Goal: Task Accomplishment & Management: Manage account settings

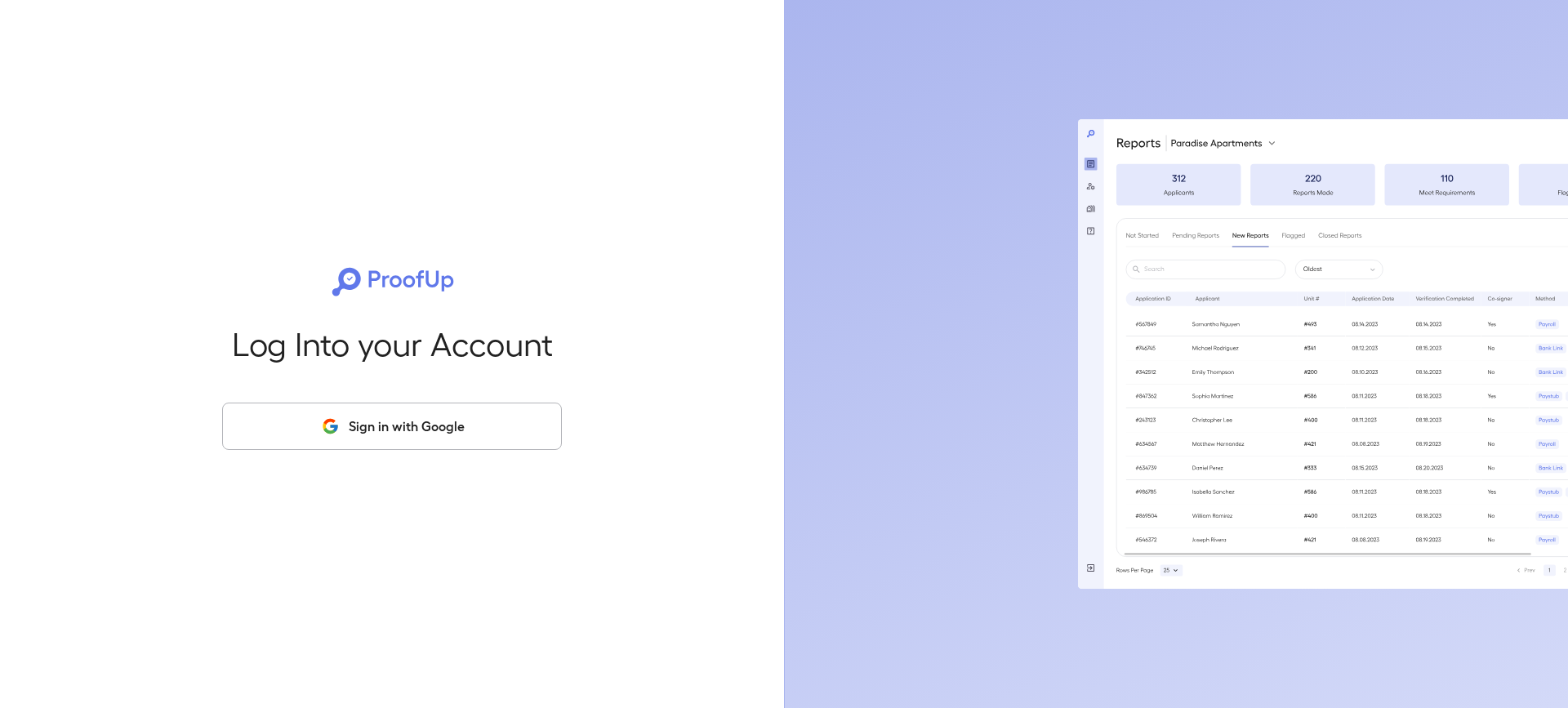
click at [379, 432] on button "Sign in with Google" at bounding box center [392, 427] width 339 height 48
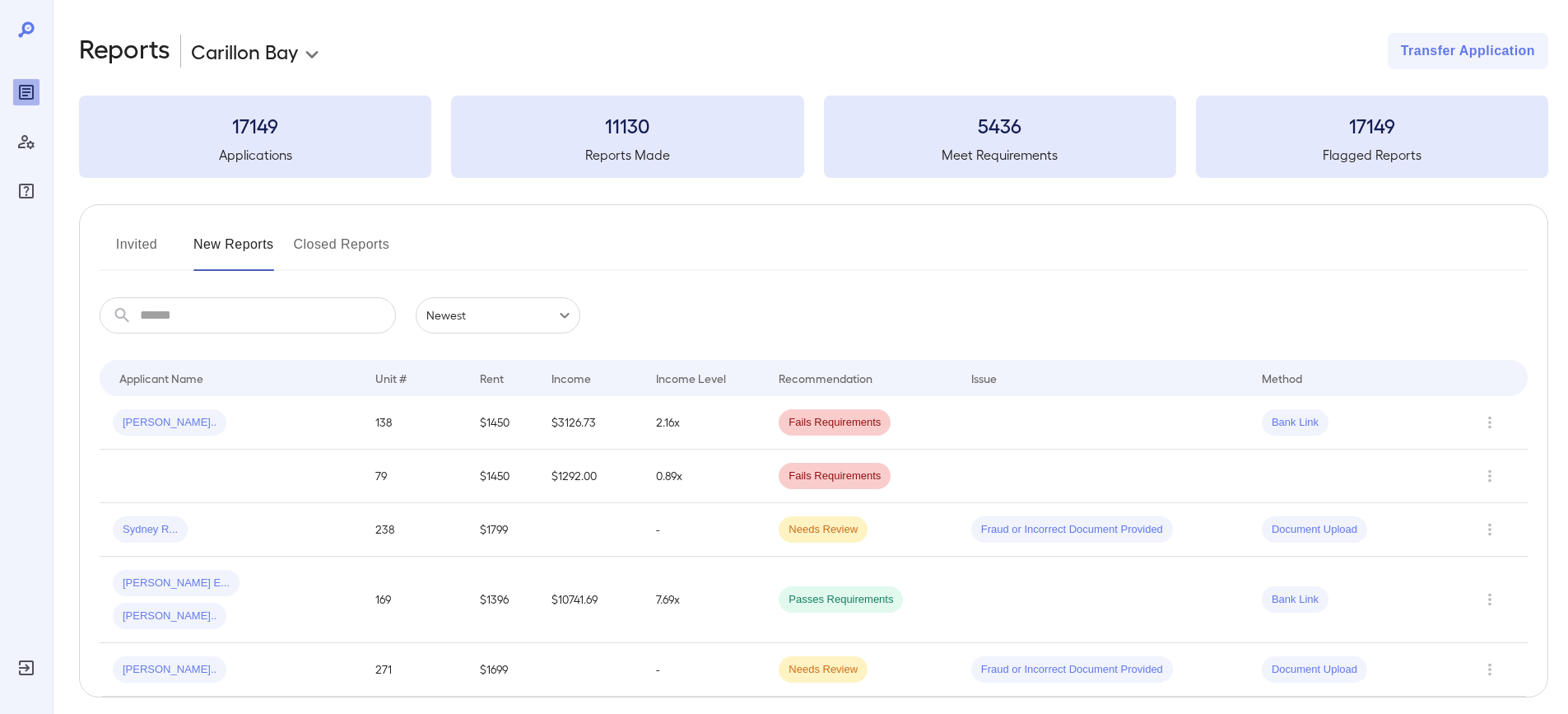
click at [160, 662] on span "[PERSON_NAME].." at bounding box center [170, 670] width 114 height 15
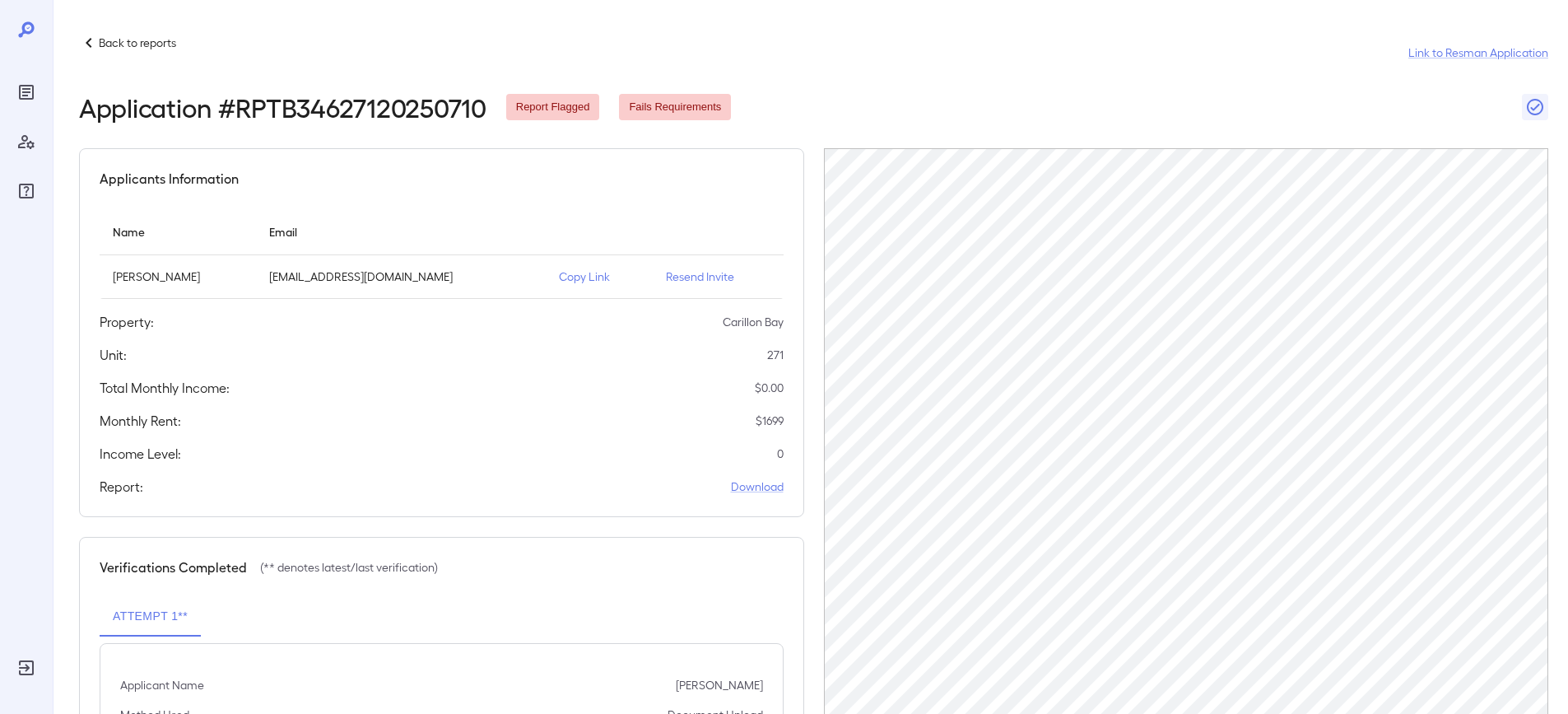
drag, startPoint x: 278, startPoint y: 578, endPoint x: 301, endPoint y: 570, distance: 24.4
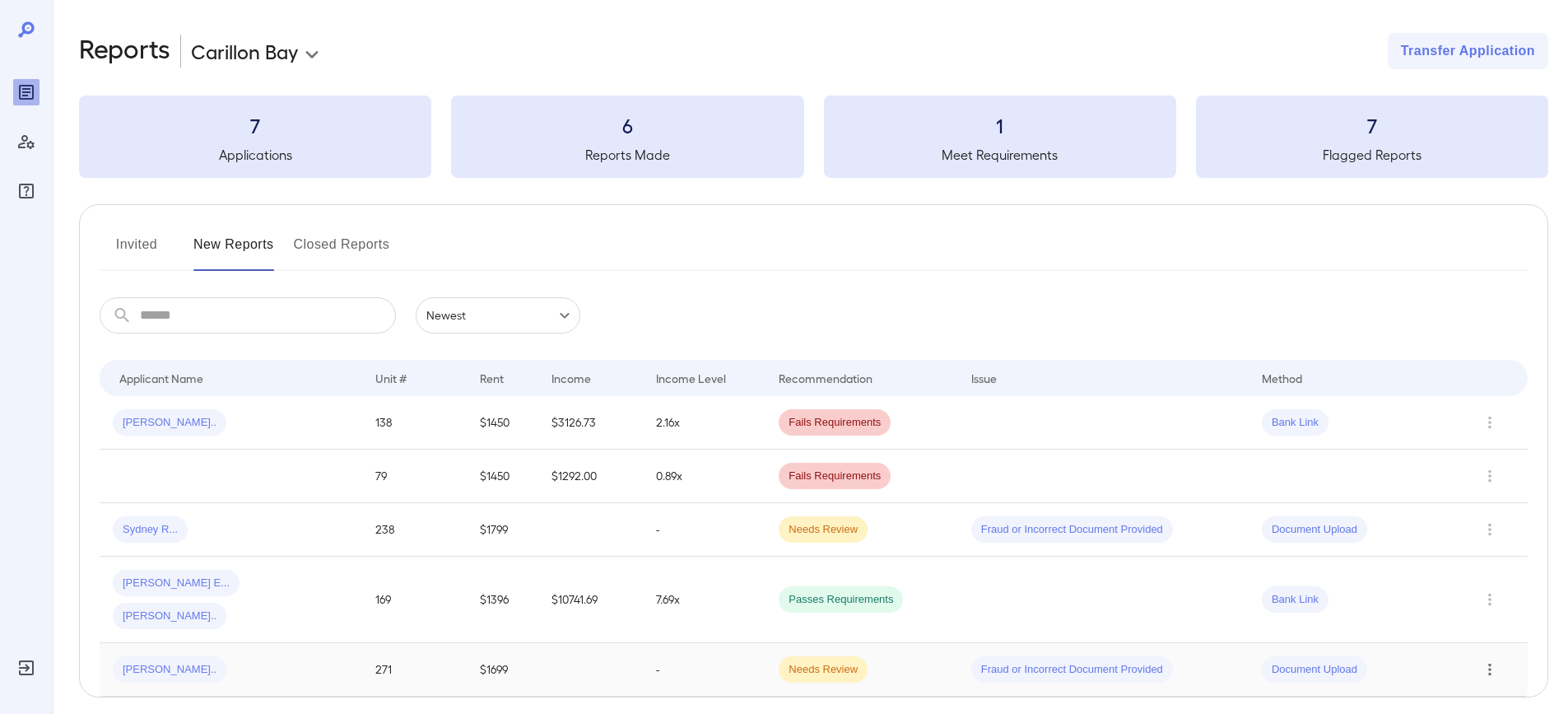
click at [1491, 659] on icon "Row Actions" at bounding box center [1489, 669] width 18 height 20
click at [1488, 681] on li "Remove Application" at bounding box center [1502, 680] width 130 height 26
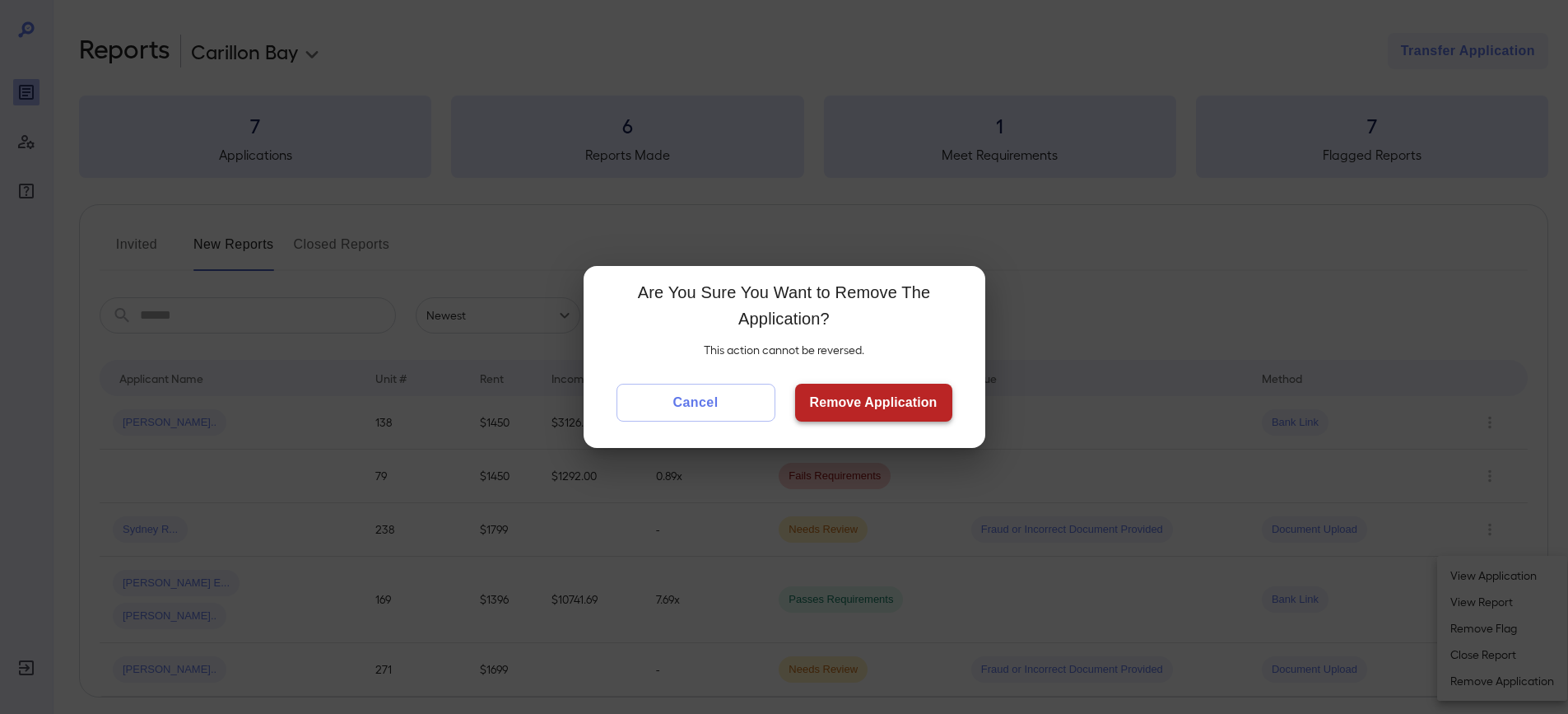
click at [914, 407] on button "Remove Application" at bounding box center [874, 403] width 157 height 38
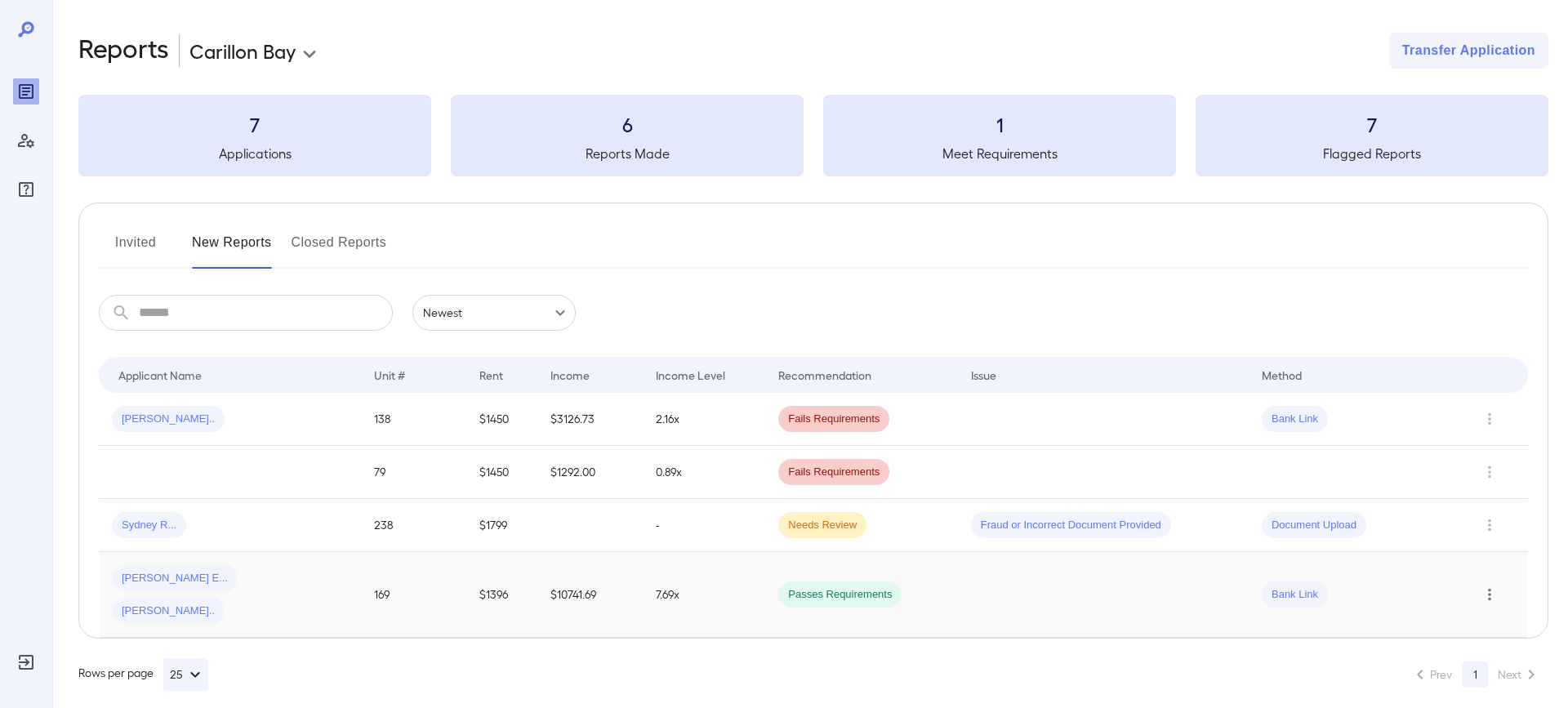
click at [1481, 584] on icon "Row Actions" at bounding box center [1489, 594] width 18 height 20
click at [1479, 646] on li "Close Report" at bounding box center [1490, 648] width 129 height 26
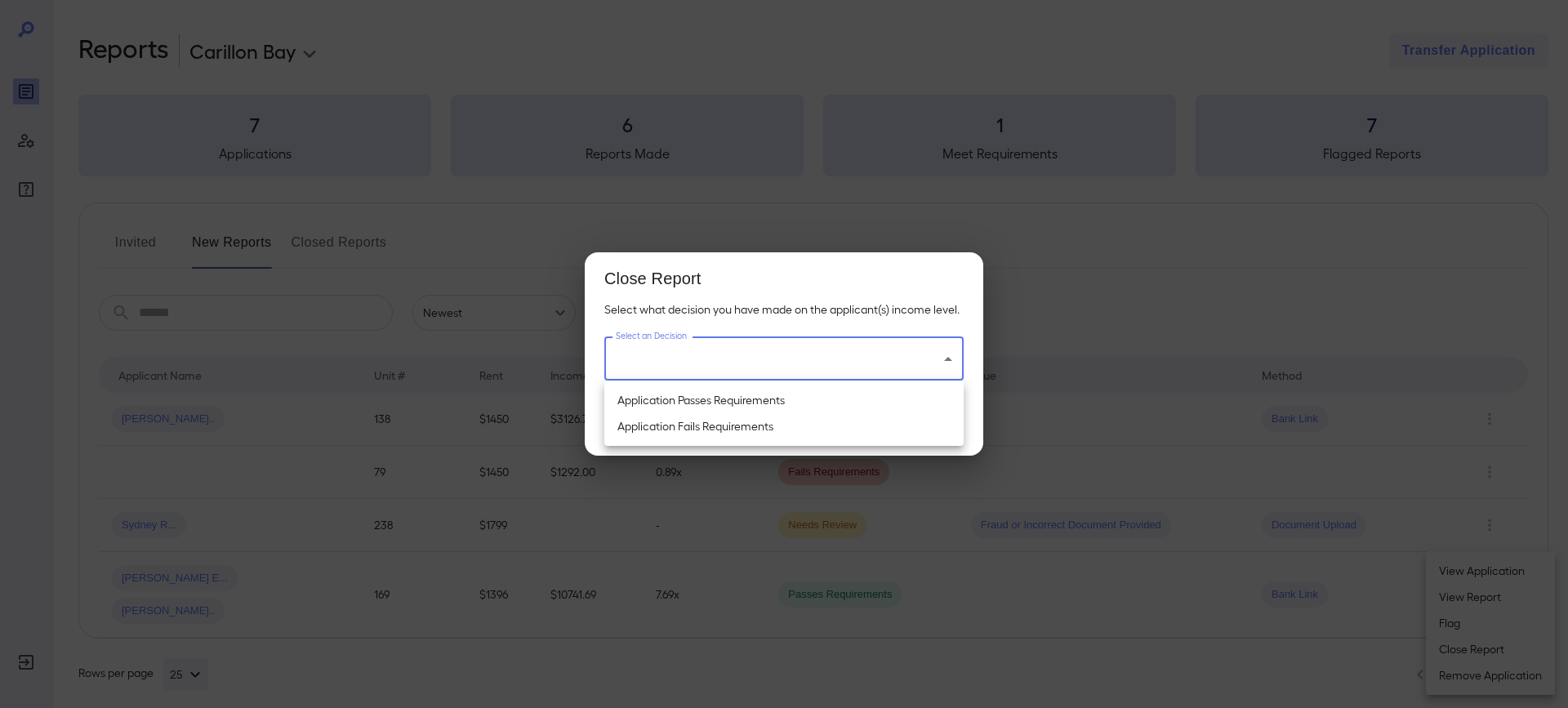
click at [800, 361] on body "**********" at bounding box center [784, 354] width 1568 height 708
click at [754, 394] on li "Application Passes Requirements" at bounding box center [784, 399] width 359 height 26
type input "**********"
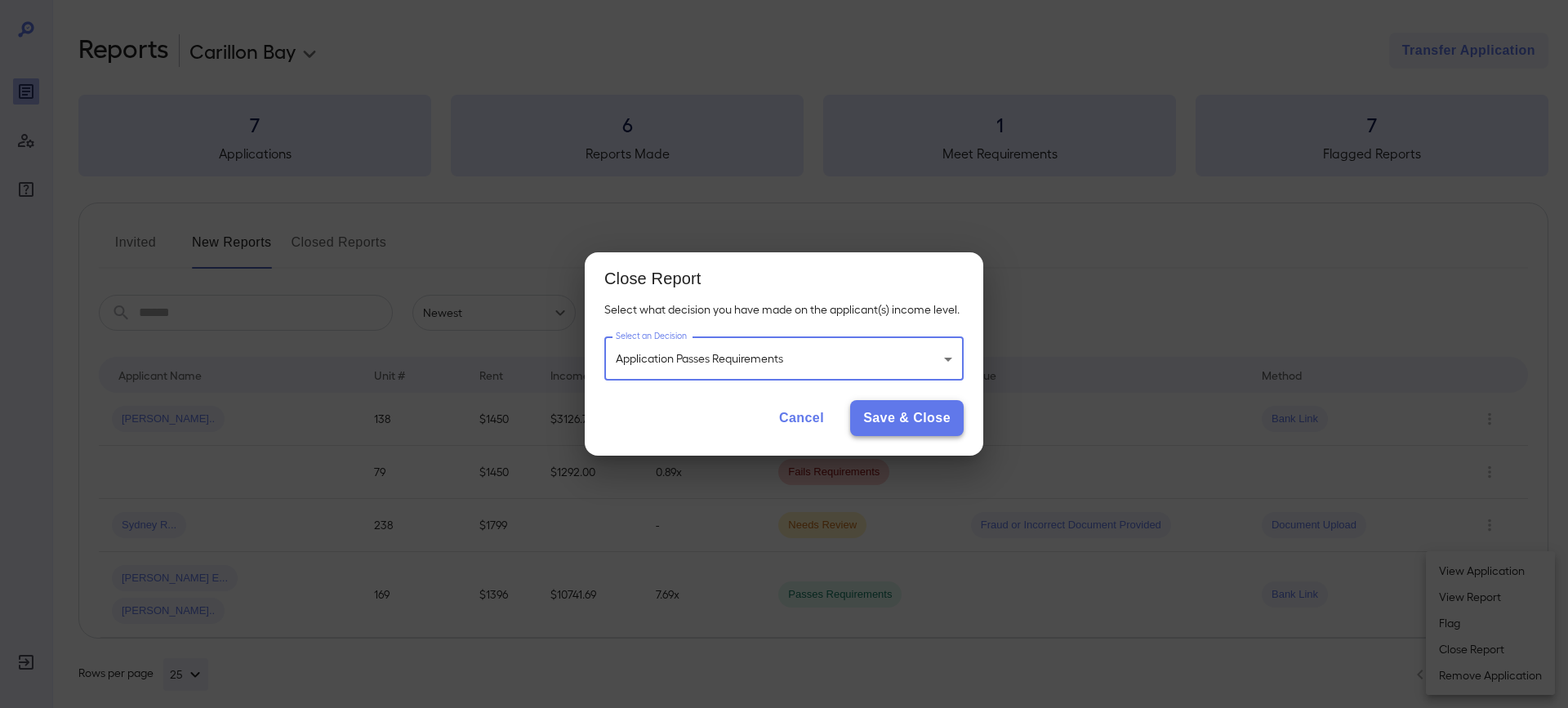
click at [909, 425] on button "Save & Close" at bounding box center [907, 418] width 113 height 36
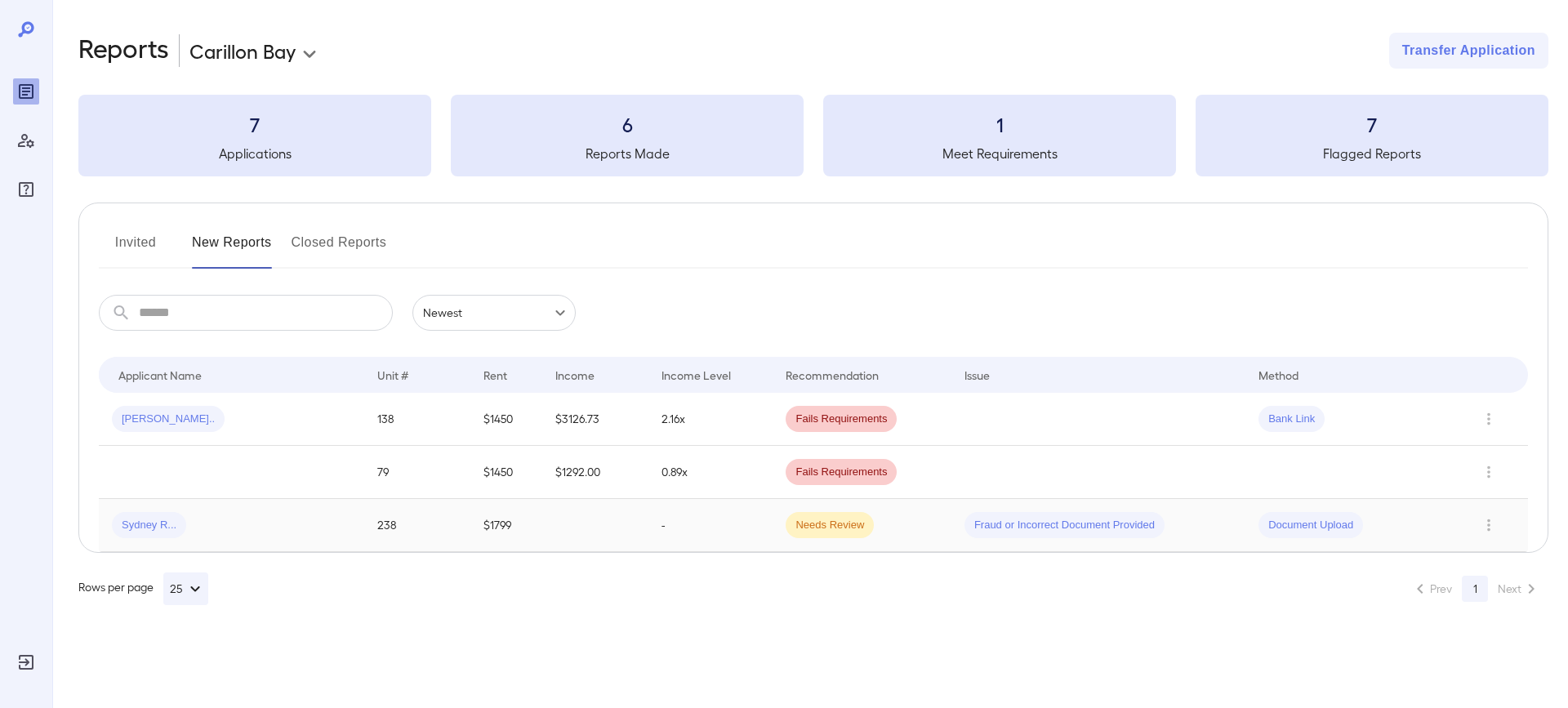
click at [133, 522] on span "Sydney R..." at bounding box center [149, 526] width 74 height 15
click at [1488, 526] on icon "Row Actions" at bounding box center [1488, 525] width 18 height 20
click at [1459, 638] on li "Close Report" at bounding box center [1490, 636] width 129 height 26
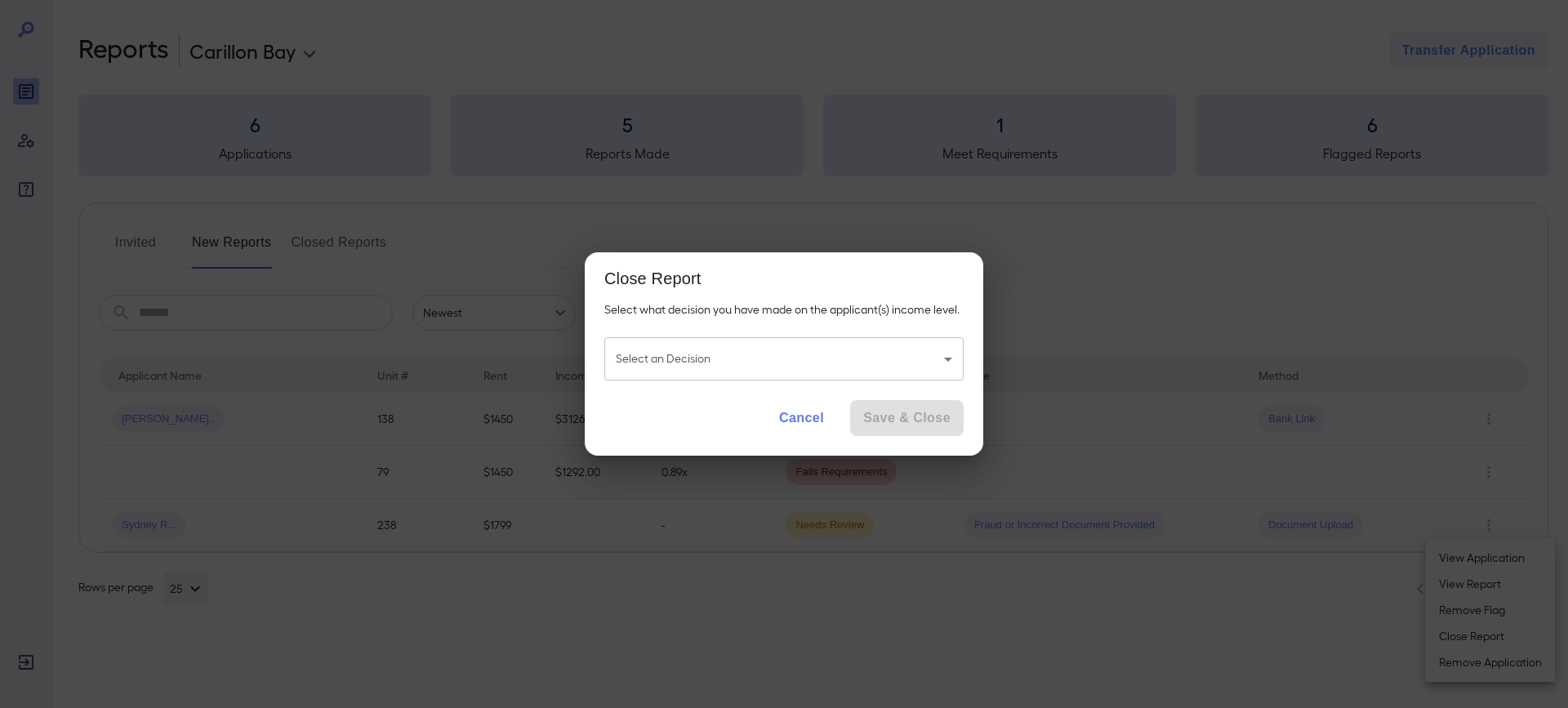
click at [821, 372] on body "**********" at bounding box center [784, 354] width 1568 height 708
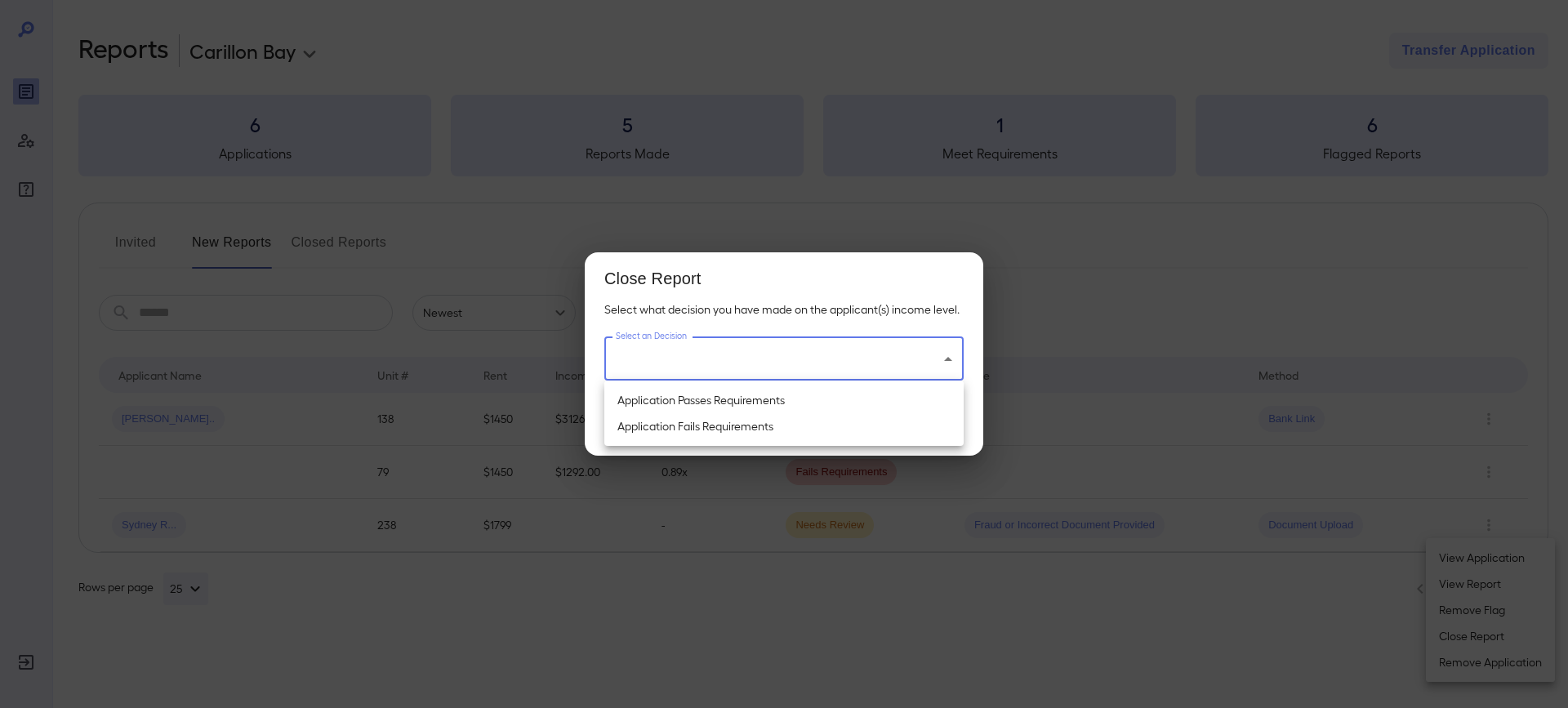
click at [746, 406] on li "Application Passes Requirements" at bounding box center [784, 399] width 359 height 26
type input "**********"
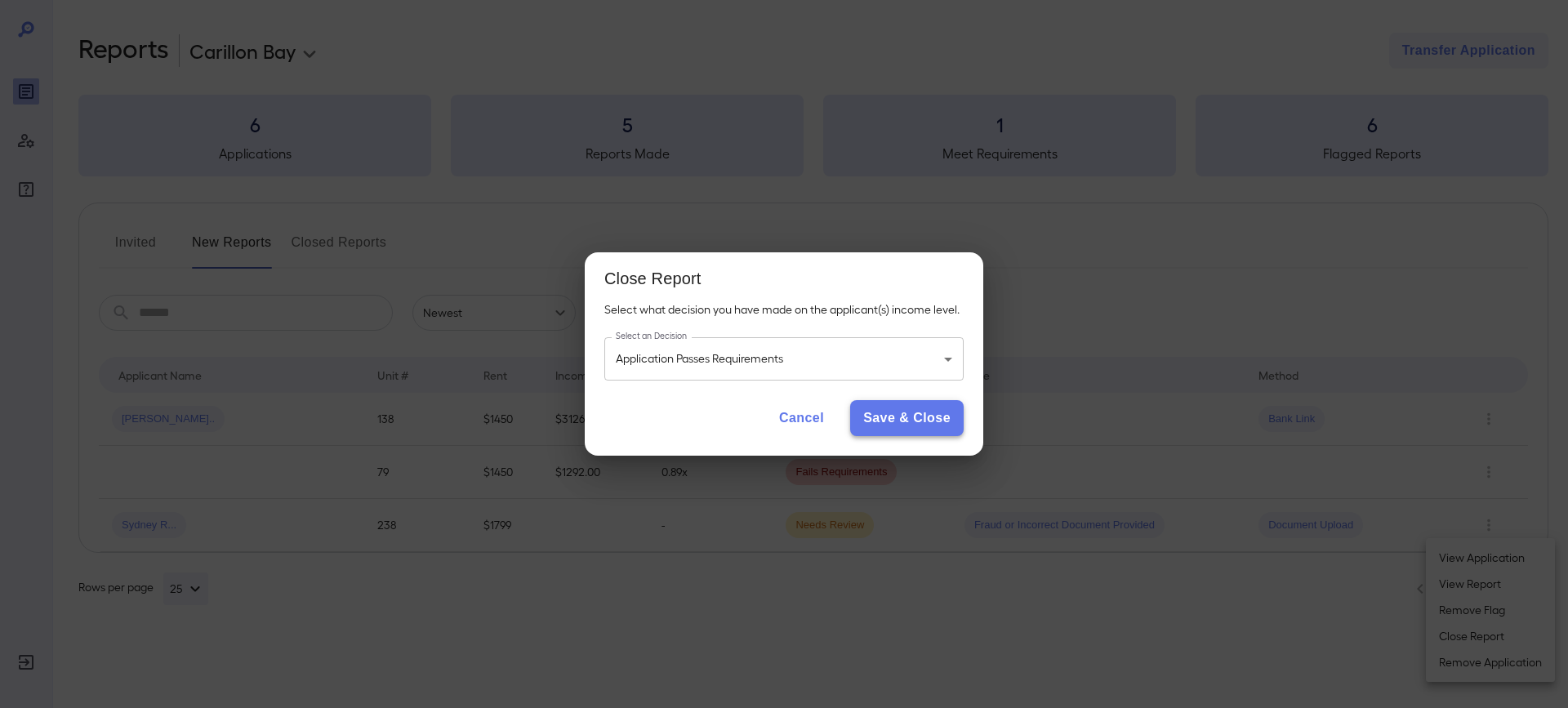
click at [903, 426] on button "Save & Close" at bounding box center [907, 418] width 113 height 36
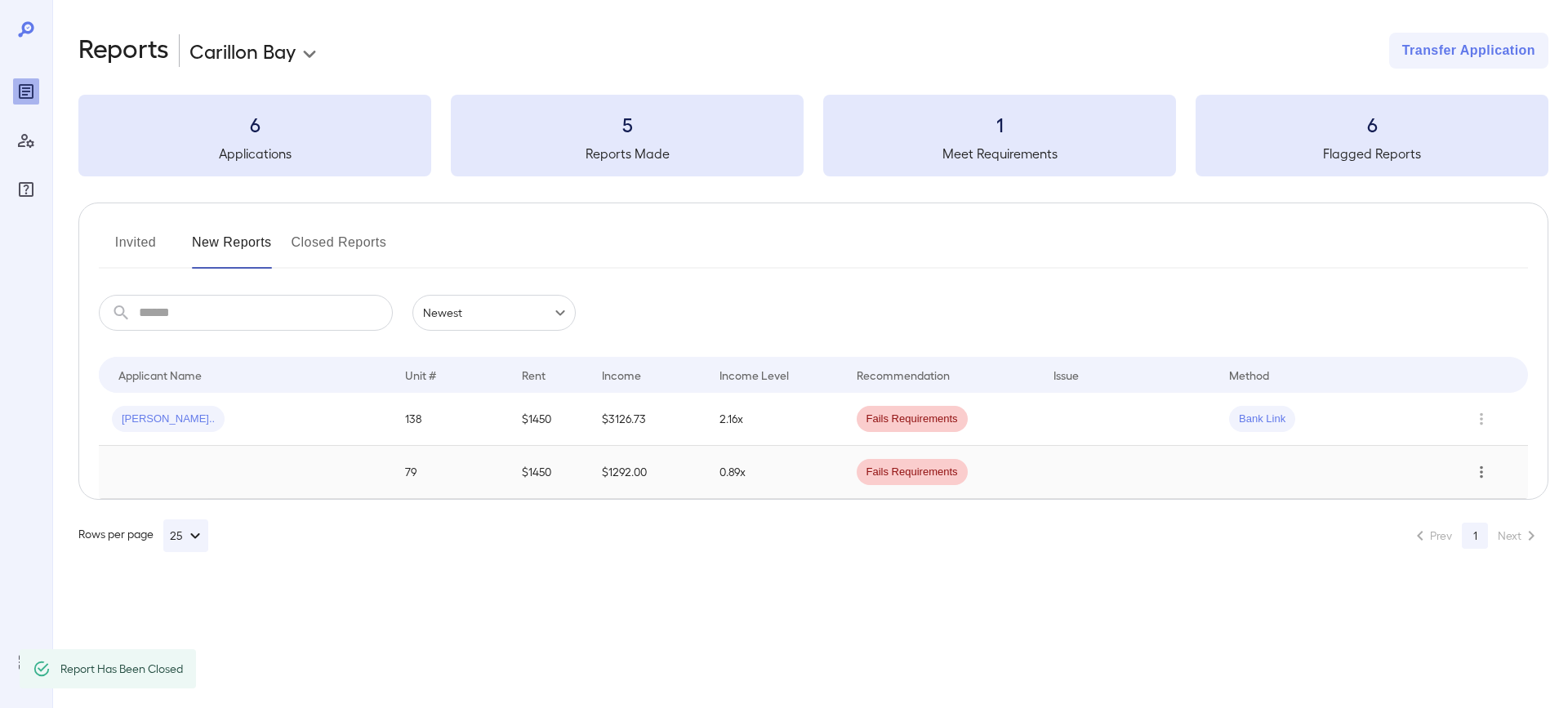
click at [1490, 468] on icon "Row Actions" at bounding box center [1481, 471] width 18 height 20
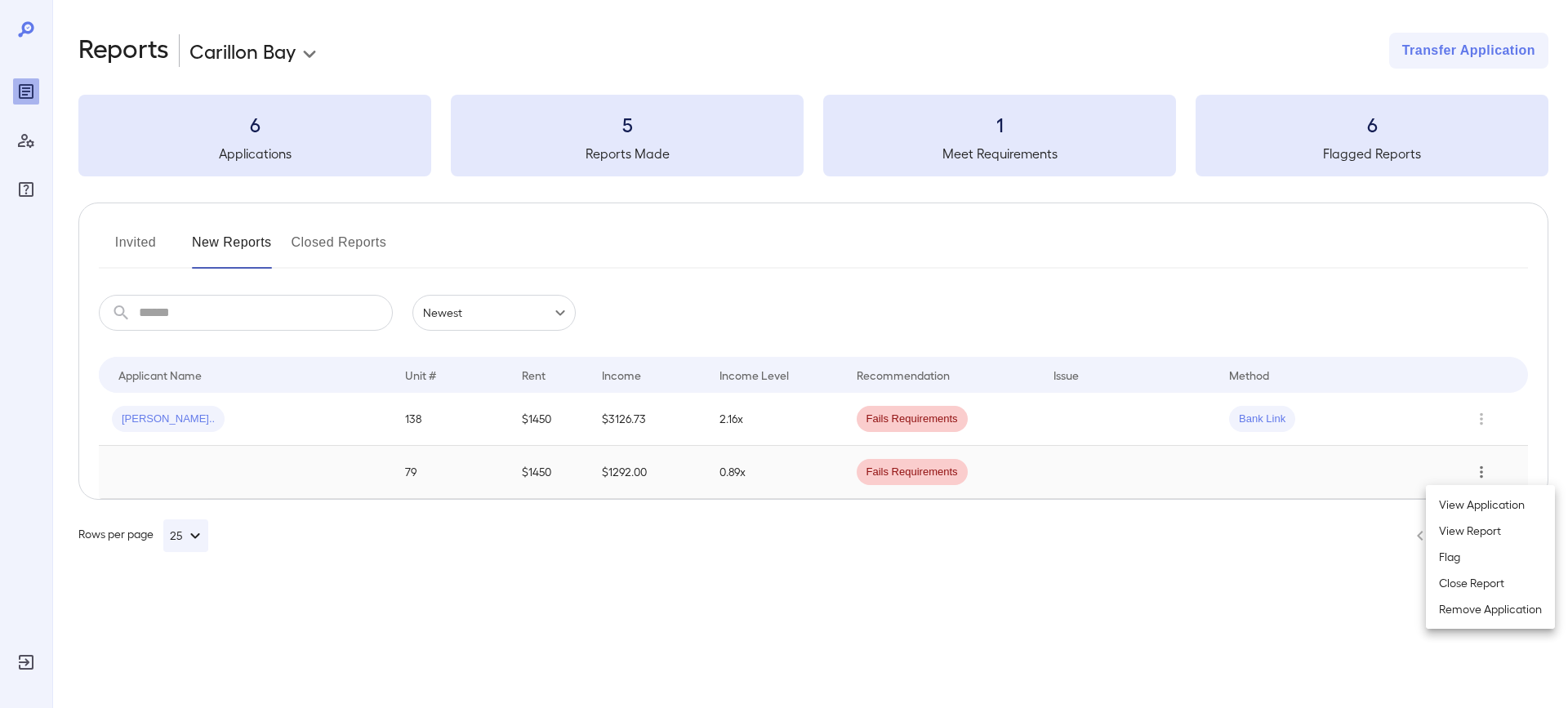
click at [1478, 584] on li "Close Report" at bounding box center [1490, 583] width 129 height 26
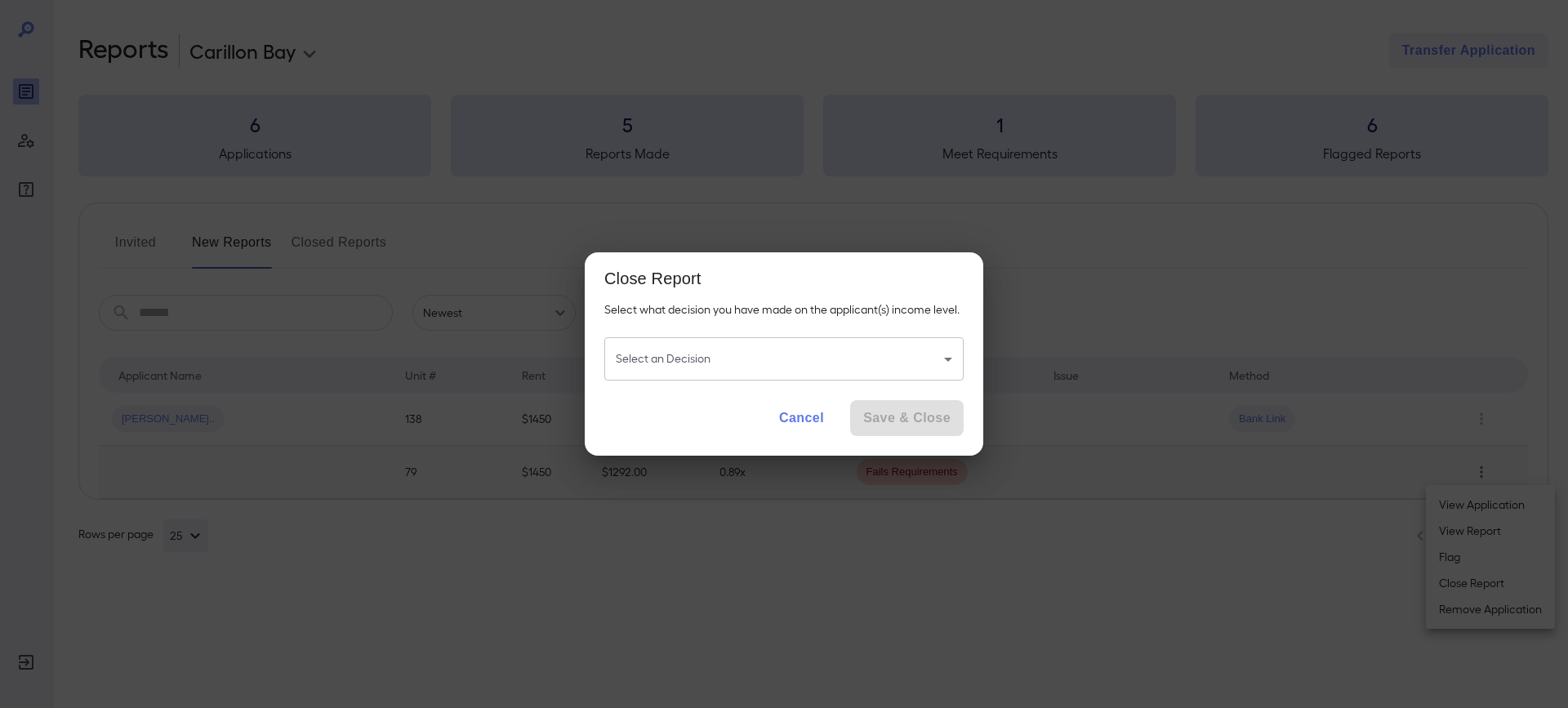
click at [926, 368] on body "**********" at bounding box center [784, 354] width 1568 height 708
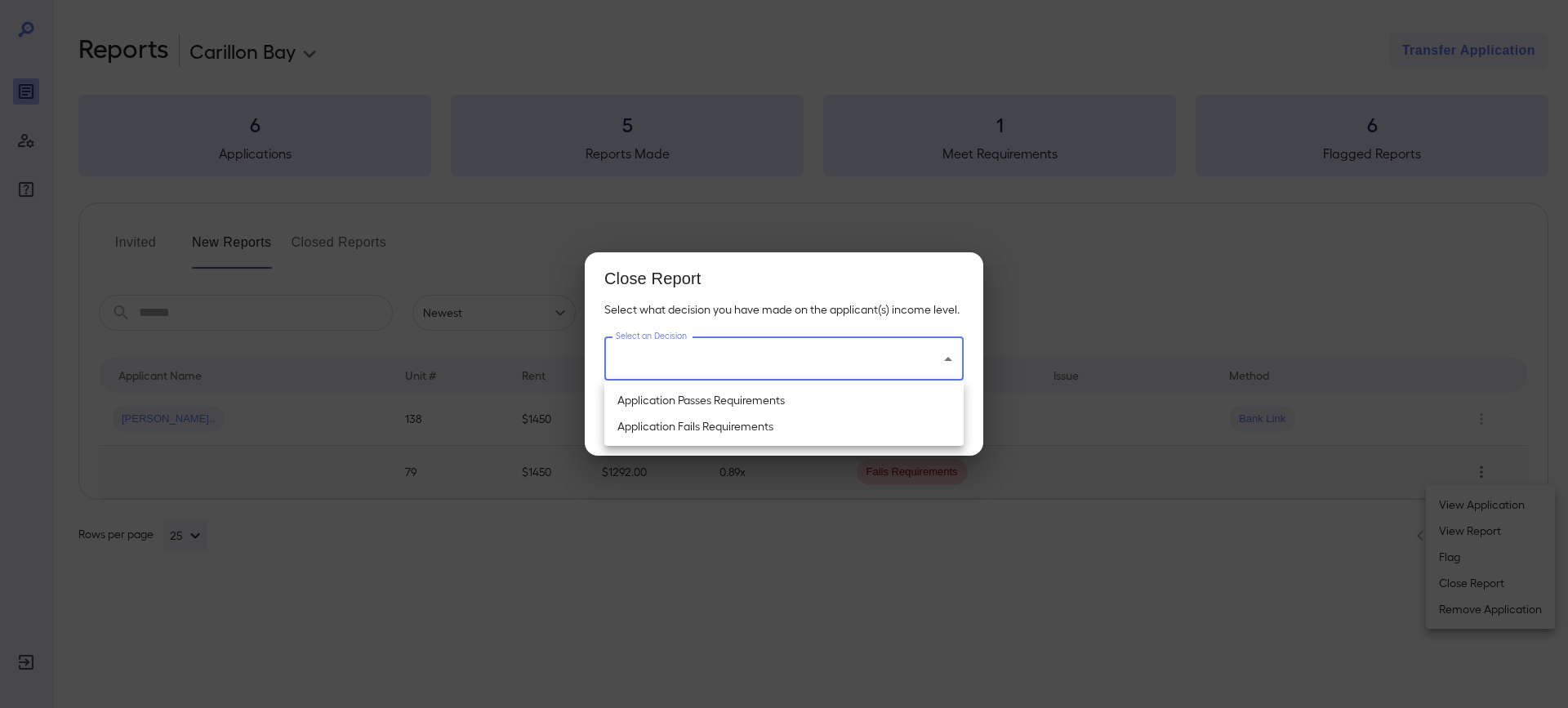
drag, startPoint x: 771, startPoint y: 403, endPoint x: 851, endPoint y: 408, distance: 80.2
click at [772, 403] on li "Application Passes Requirements" at bounding box center [784, 399] width 359 height 26
type input "**********"
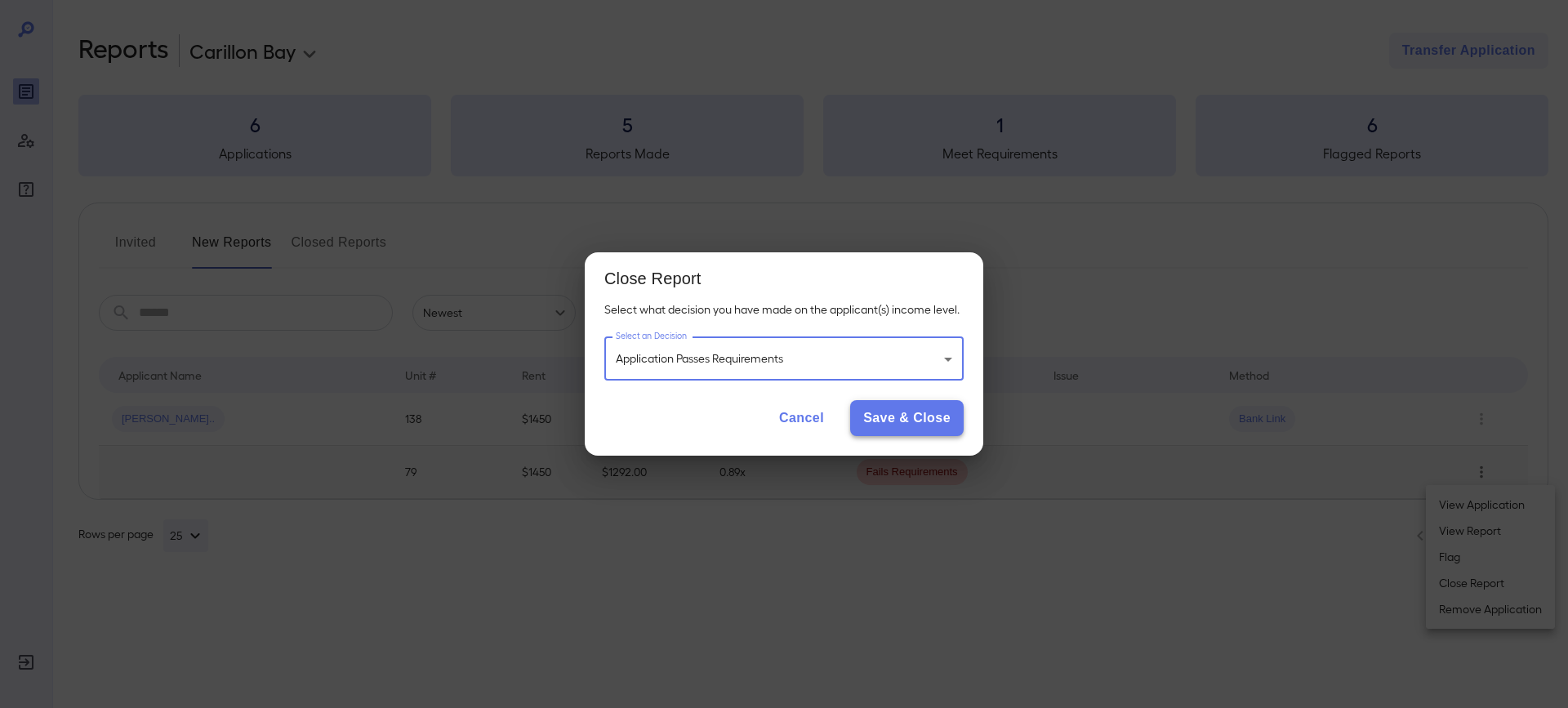
drag, startPoint x: 883, startPoint y: 424, endPoint x: 905, endPoint y: 428, distance: 22.4
click at [884, 424] on button "Save & Close" at bounding box center [907, 418] width 113 height 36
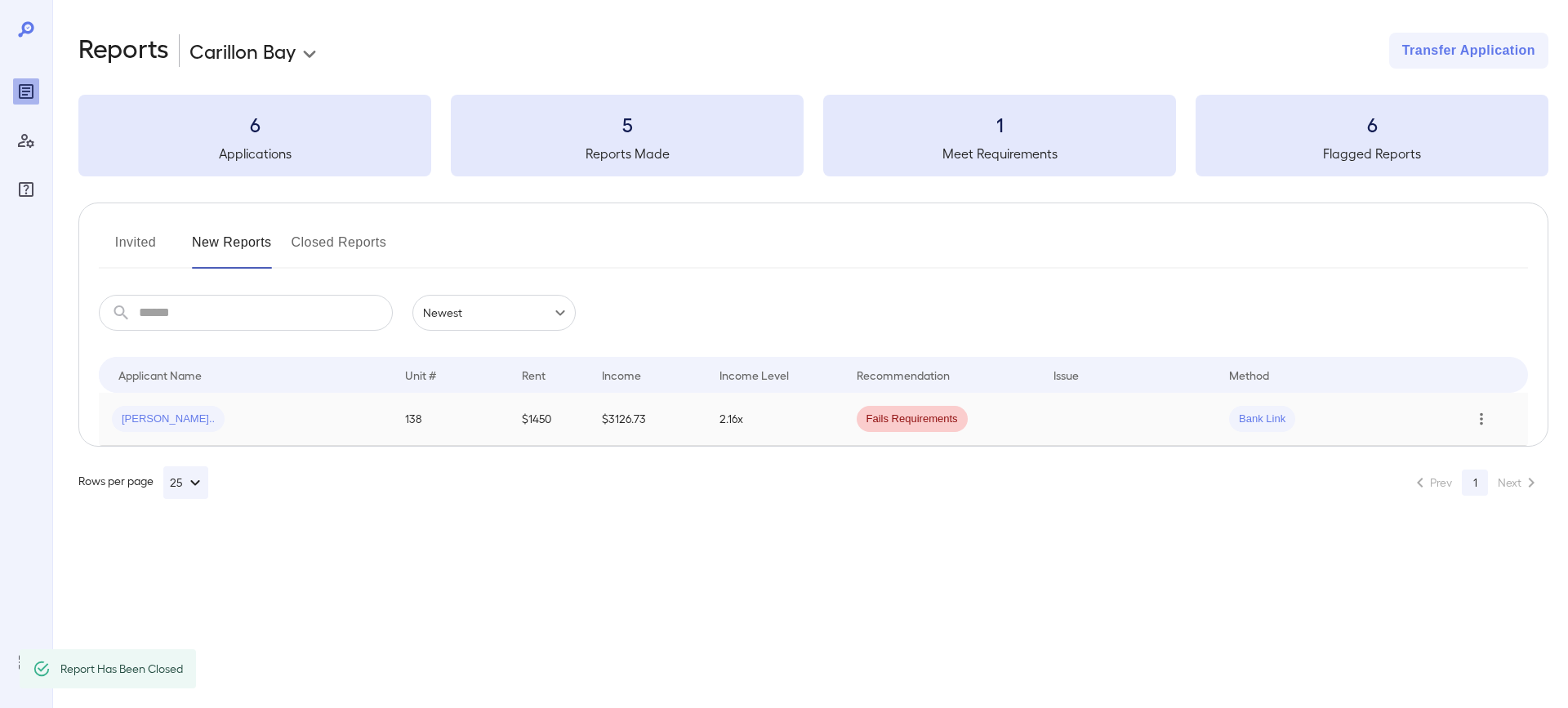
click at [1482, 416] on icon "Row Actions" at bounding box center [1481, 418] width 18 height 20
click at [1462, 527] on li "Close Report" at bounding box center [1490, 529] width 129 height 26
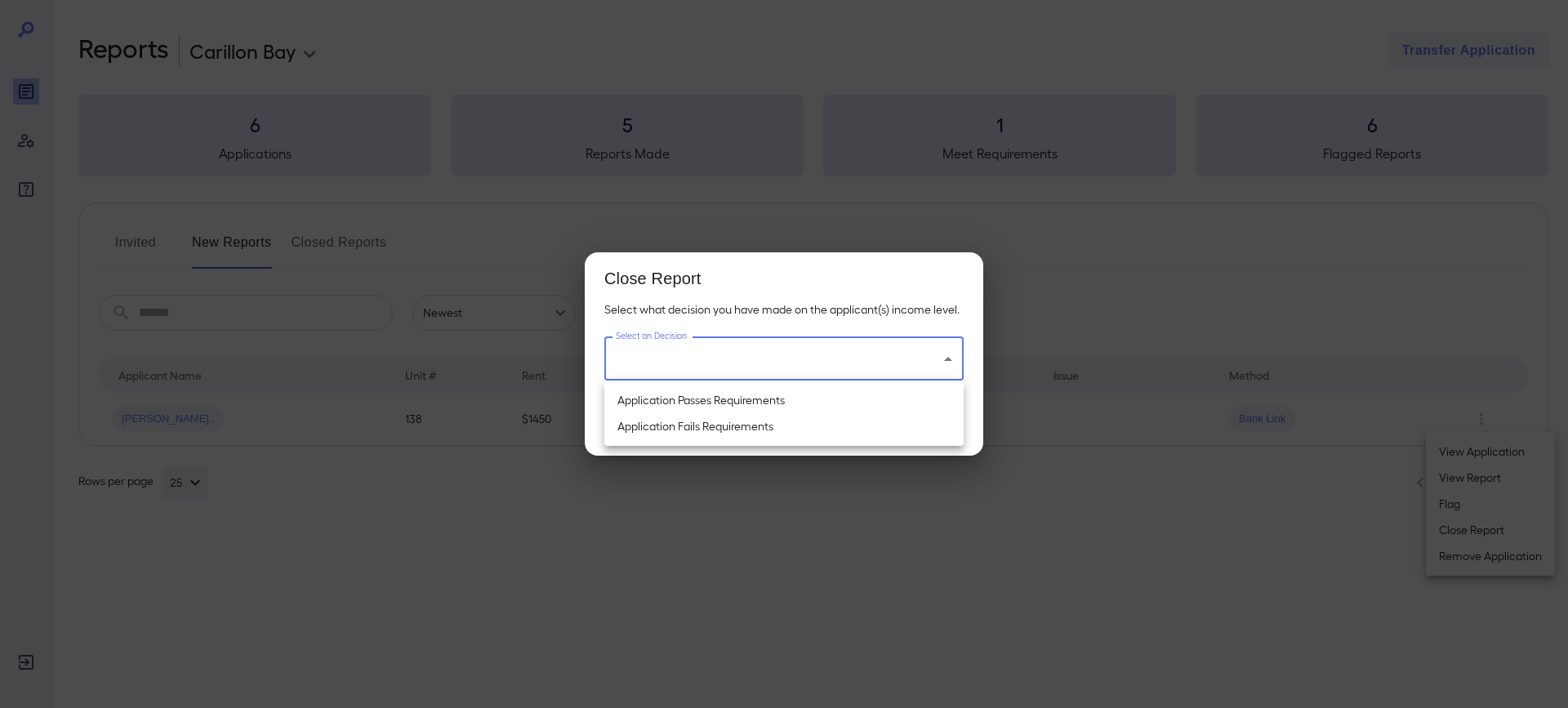
click at [932, 354] on body "**********" at bounding box center [784, 354] width 1568 height 708
click at [696, 390] on li "Application Passes Requirements" at bounding box center [784, 399] width 359 height 26
type input "**********"
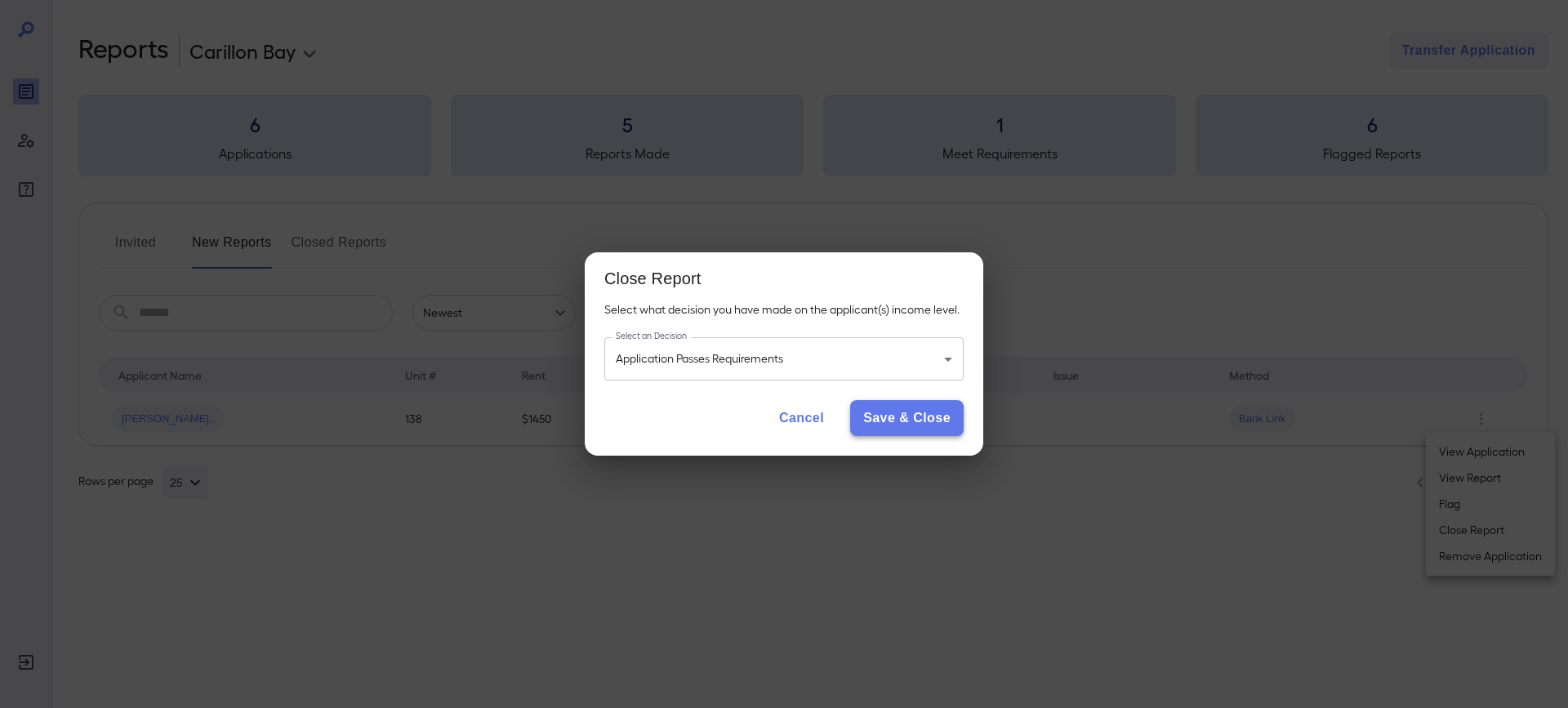
click at [879, 414] on button "Save & Close" at bounding box center [907, 418] width 113 height 36
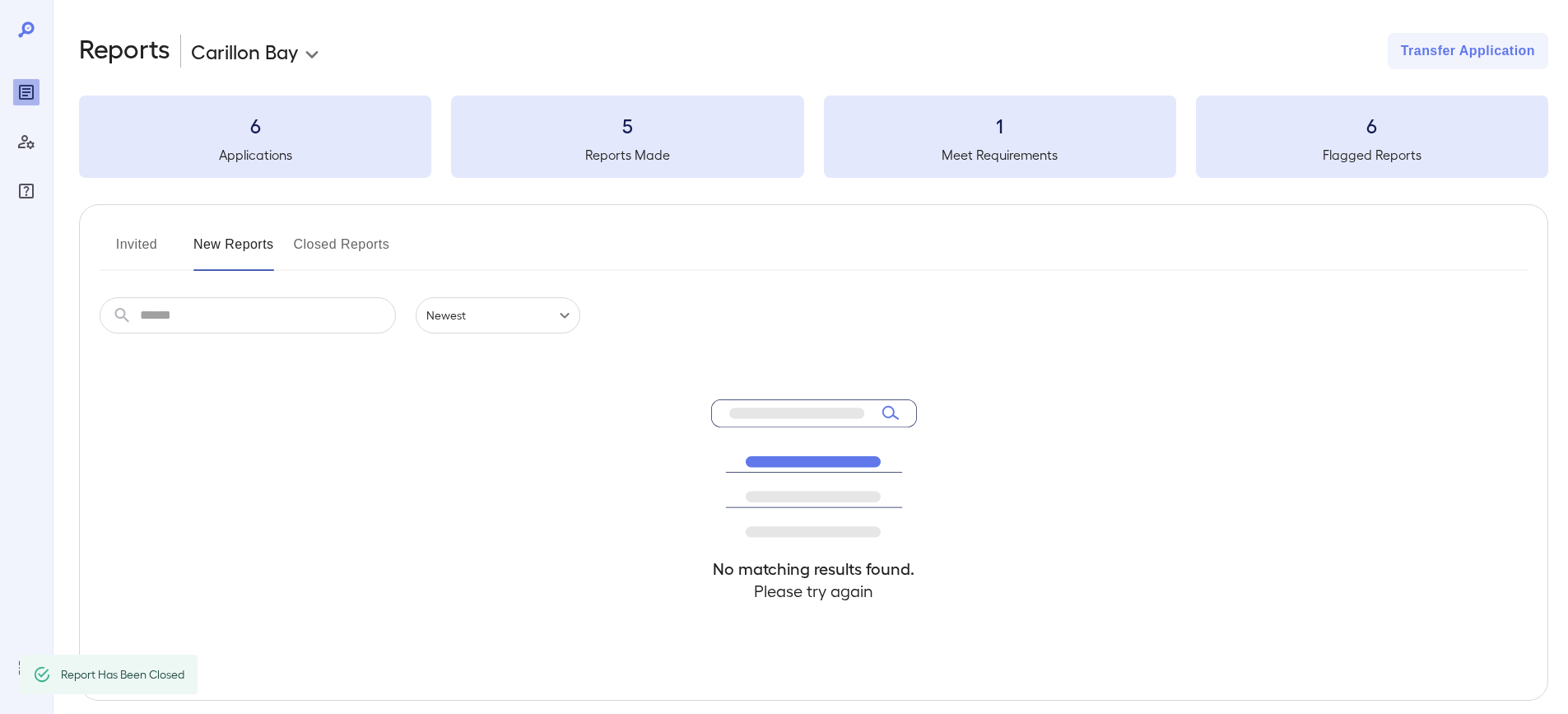
click at [124, 240] on button "Invited" at bounding box center [136, 250] width 74 height 39
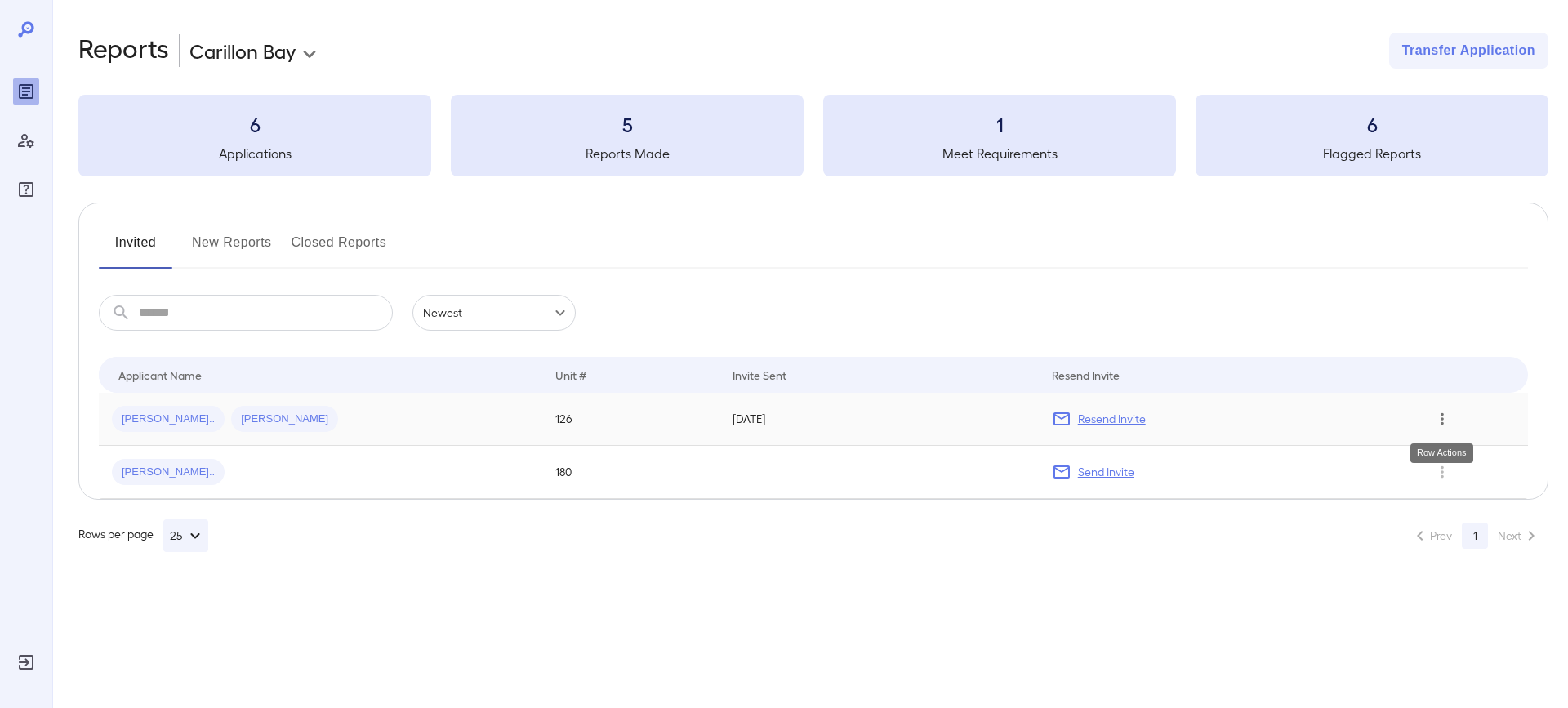
click at [1451, 422] on button "Row Actions" at bounding box center [1442, 418] width 26 height 26
click at [1479, 479] on li "Remove Application" at bounding box center [1490, 477] width 129 height 26
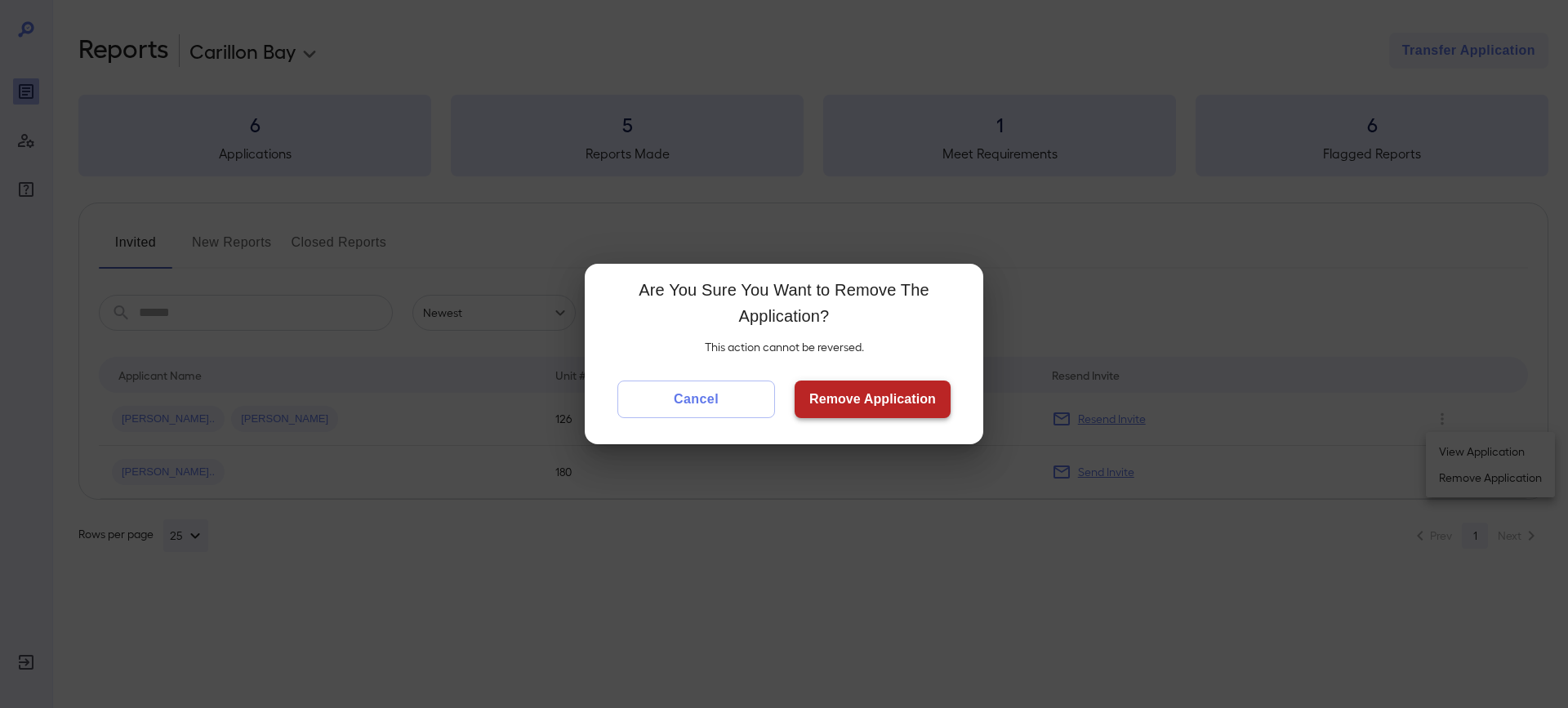
click at [844, 400] on button "Remove Application" at bounding box center [872, 399] width 156 height 38
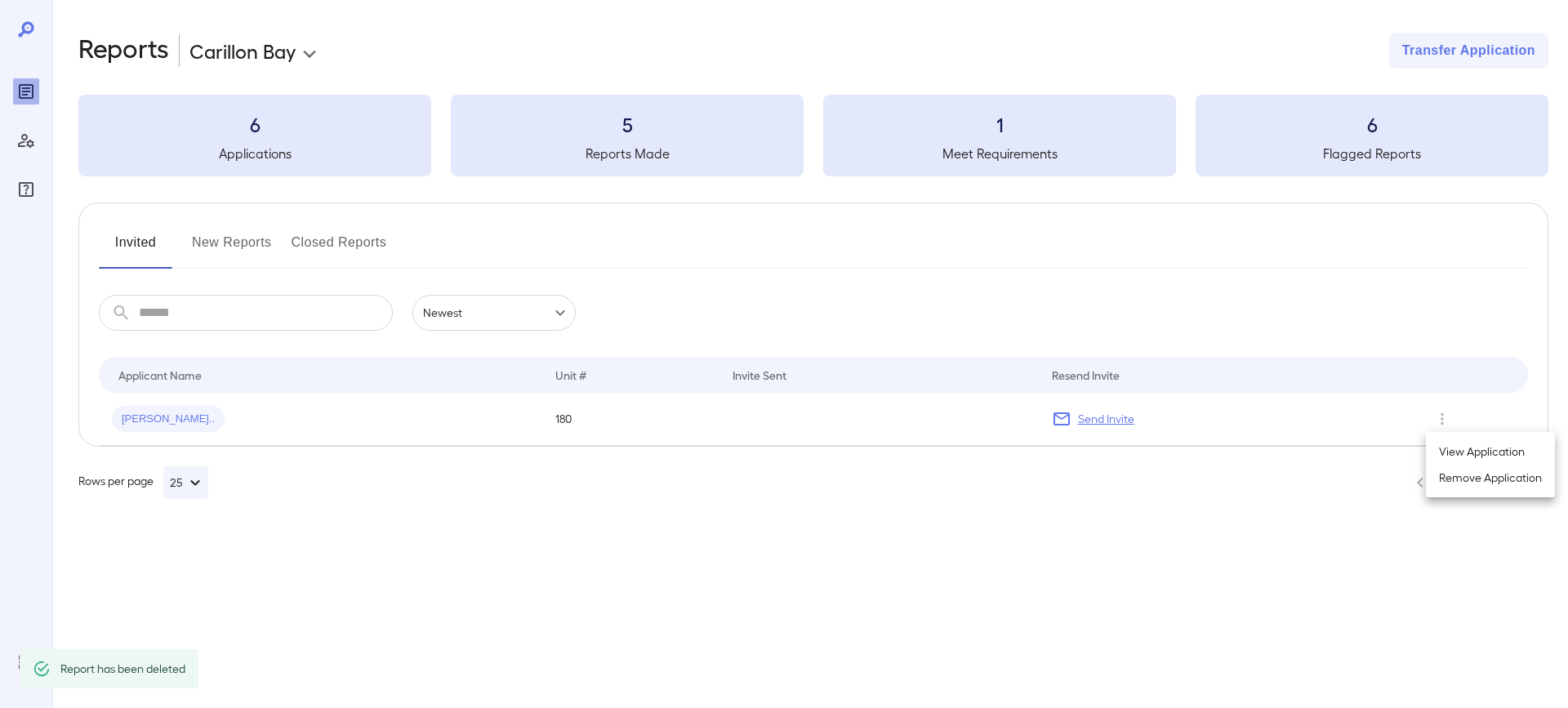
click at [1447, 420] on div at bounding box center [784, 354] width 1568 height 708
click at [1445, 426] on icon "Row Actions" at bounding box center [1442, 418] width 18 height 20
click at [1465, 473] on li "Remove Application" at bounding box center [1490, 477] width 129 height 26
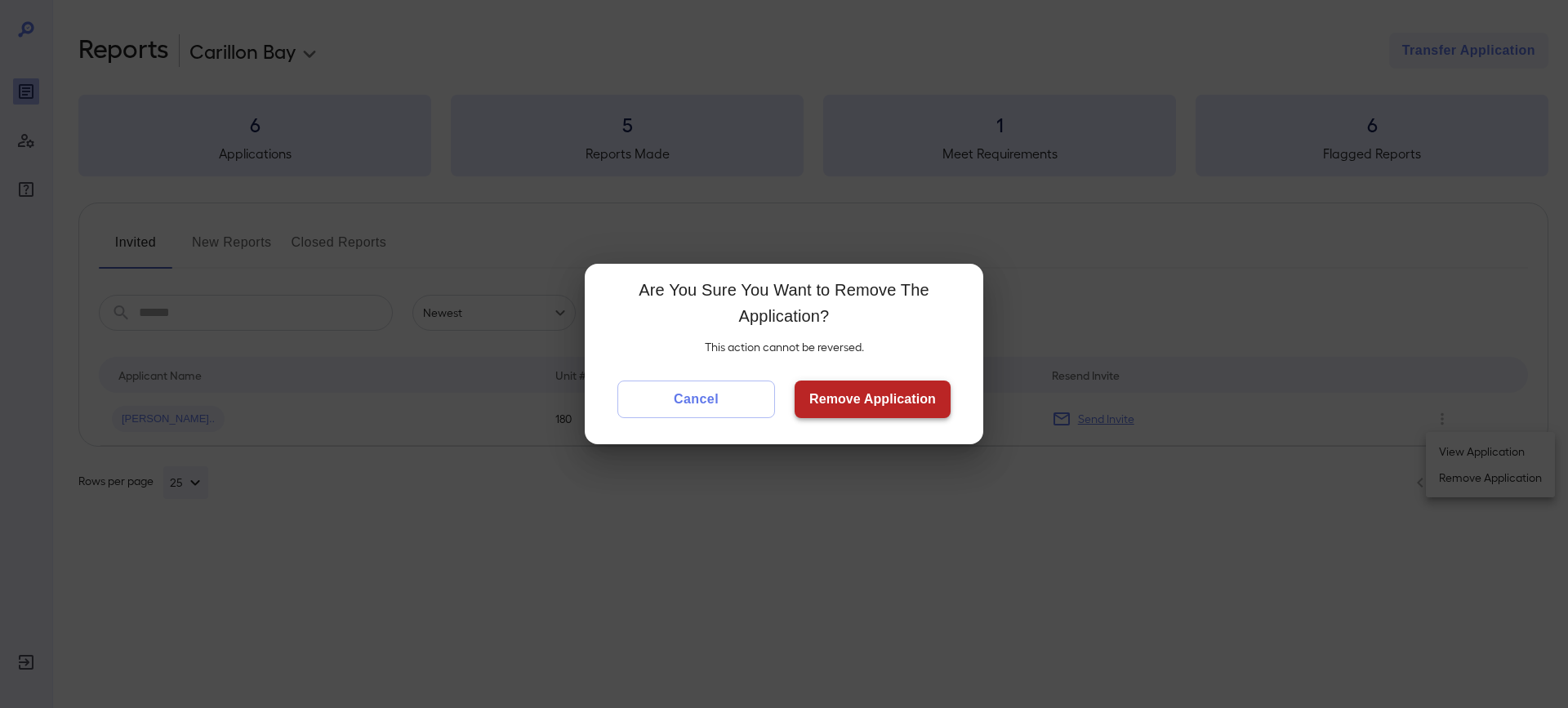
click at [947, 401] on button "Remove Application" at bounding box center [872, 399] width 156 height 38
